Goal: Information Seeking & Learning: Find specific fact

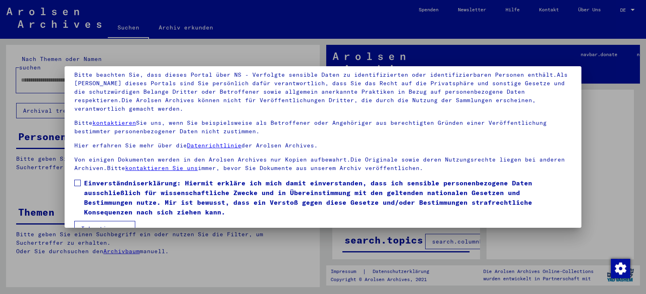
scroll to position [70, 0]
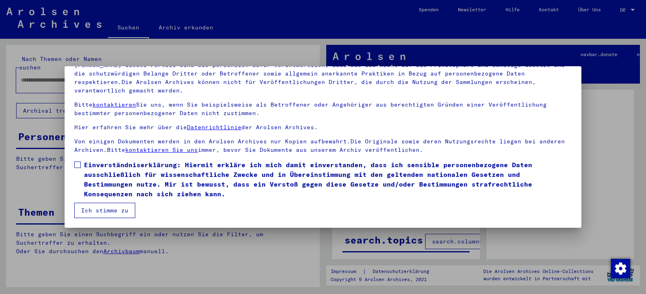
click at [79, 166] on span at bounding box center [77, 164] width 6 height 6
click at [91, 206] on button "Ich stimme zu" at bounding box center [104, 210] width 61 height 15
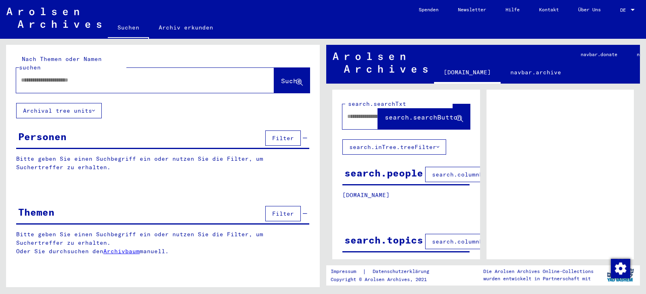
click at [61, 77] on div at bounding box center [135, 80] width 238 height 18
click at [61, 76] on input "text" at bounding box center [138, 80] width 234 height 8
type input "********"
click at [67, 76] on input "********" at bounding box center [138, 80] width 234 height 8
type input "**********"
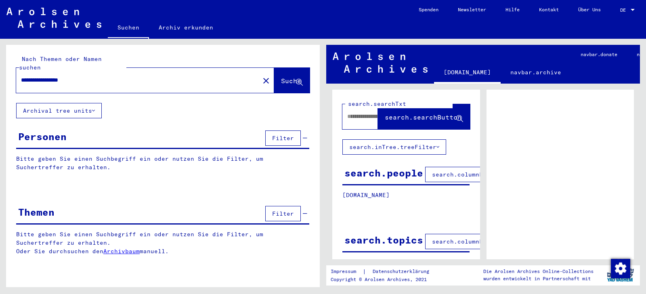
click at [284, 68] on button "Suche" at bounding box center [292, 80] width 36 height 25
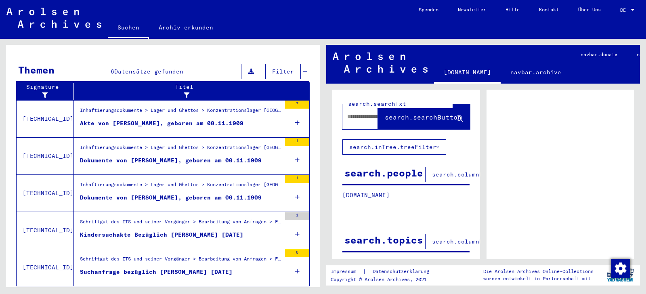
scroll to position [276, 0]
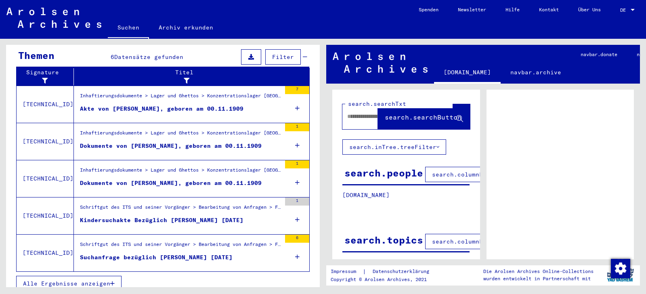
click at [148, 207] on figure "Schriftgut des ITS und seiner Vorgänger > Bearbeitung von Anfragen > Fallbezoge…" at bounding box center [180, 209] width 201 height 12
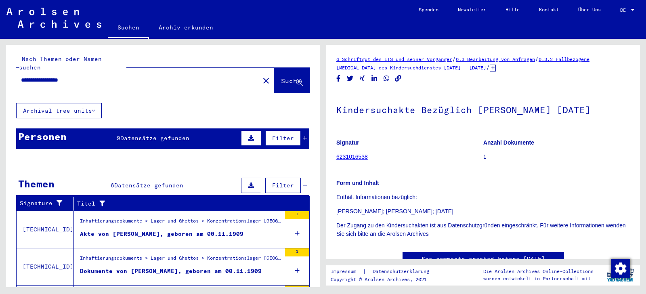
click at [95, 108] on icon at bounding box center [93, 111] width 3 height 6
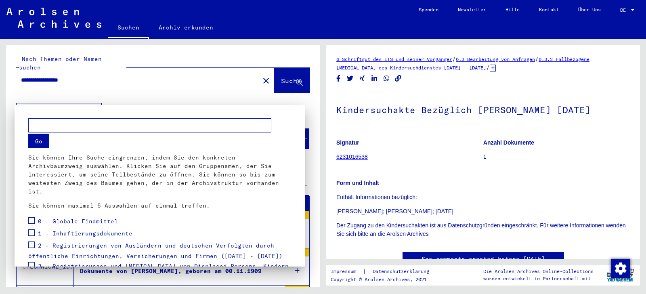
scroll to position [88, 0]
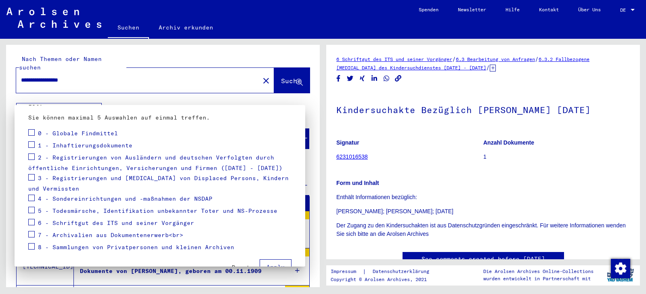
click at [235, 263] on span "Reset" at bounding box center [241, 266] width 18 height 7
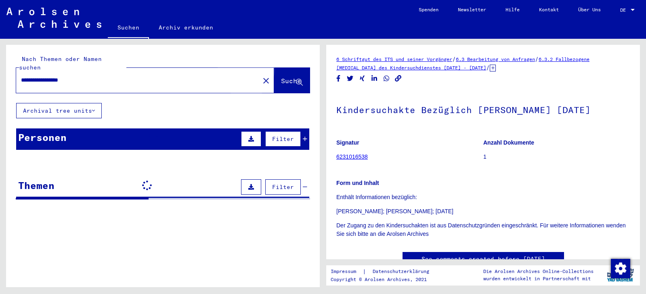
click at [281, 77] on span "Suche" at bounding box center [291, 81] width 20 height 8
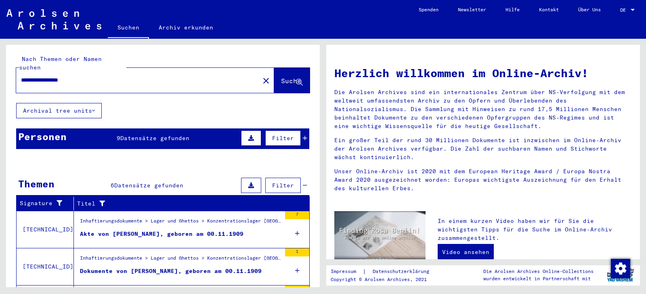
click at [288, 68] on button "Suche" at bounding box center [292, 80] width 36 height 25
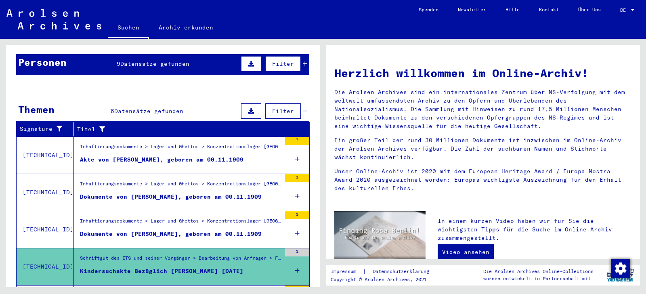
scroll to position [87, 0]
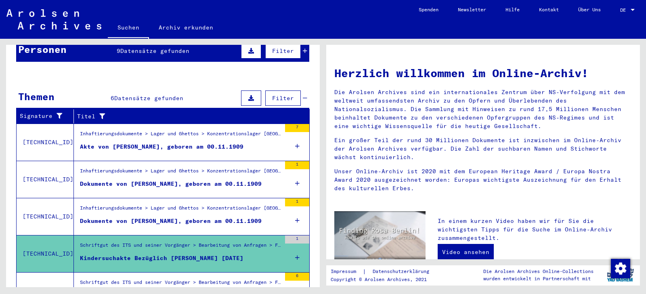
click at [296, 88] on mat-cell at bounding box center [280, 94] width 56 height 19
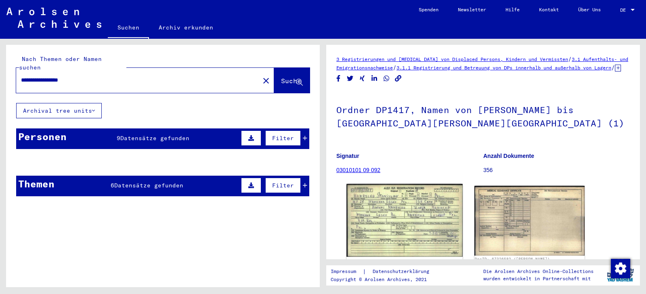
click at [416, 227] on img at bounding box center [404, 220] width 116 height 73
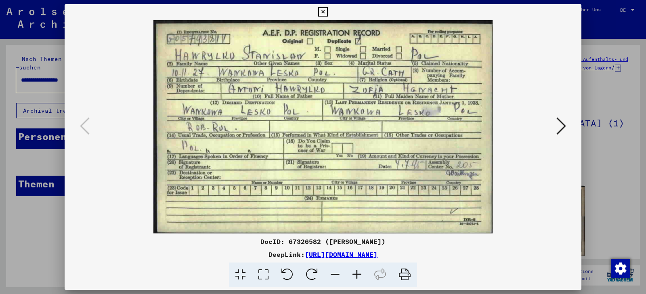
click at [561, 125] on icon at bounding box center [561, 125] width 10 height 19
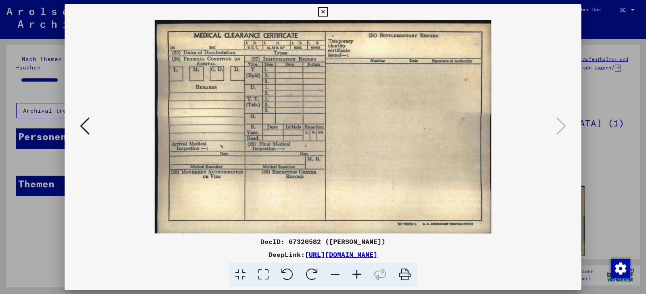
click at [327, 10] on icon at bounding box center [322, 12] width 9 height 10
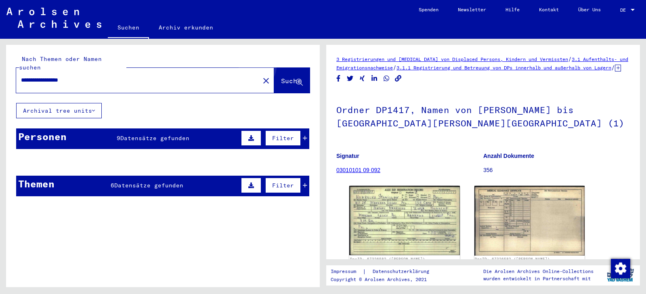
click at [279, 68] on button "Suche" at bounding box center [292, 80] width 36 height 25
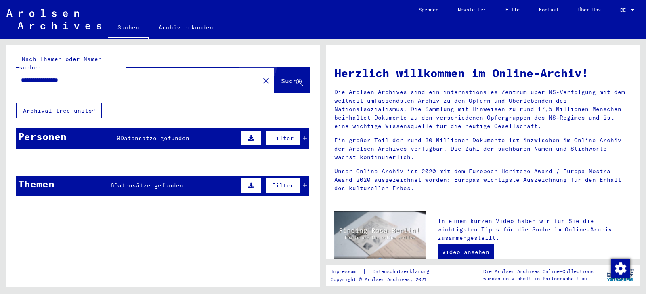
click at [279, 68] on button "Suche" at bounding box center [292, 80] width 36 height 25
